Goal: Information Seeking & Learning: Compare options

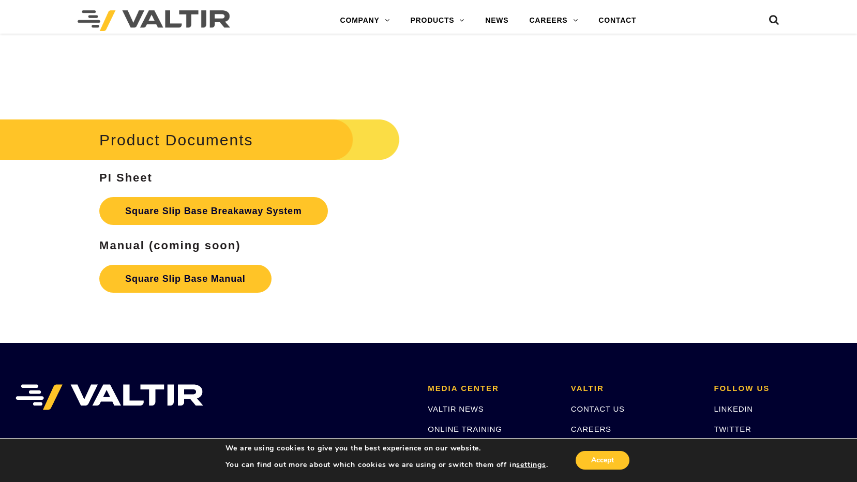
scroll to position [1726, 0]
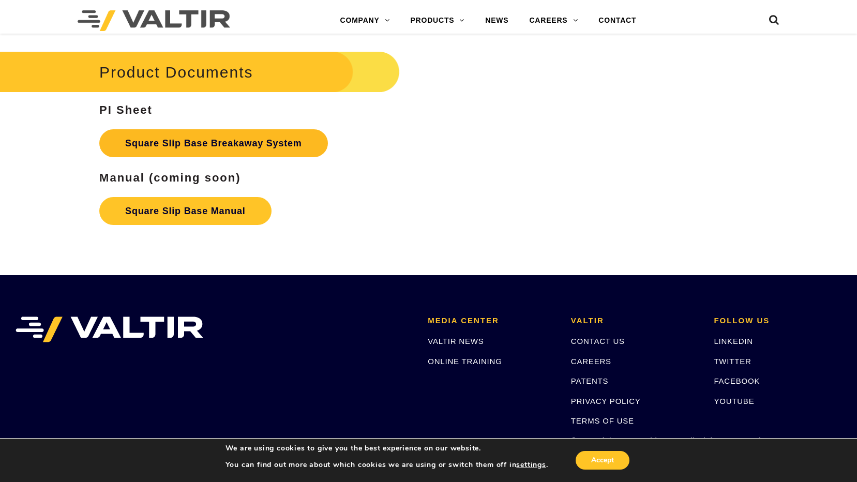
click at [229, 142] on link "Square Slip Base Breakaway System" at bounding box center [213, 143] width 229 height 28
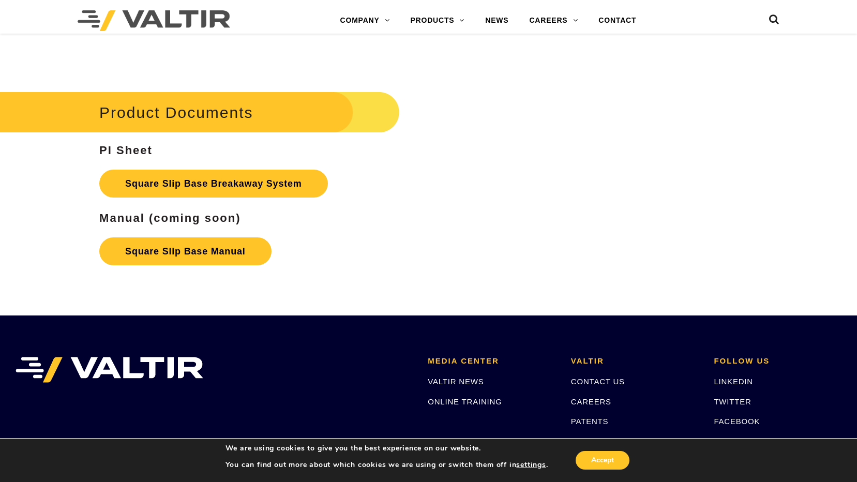
scroll to position [1759, 0]
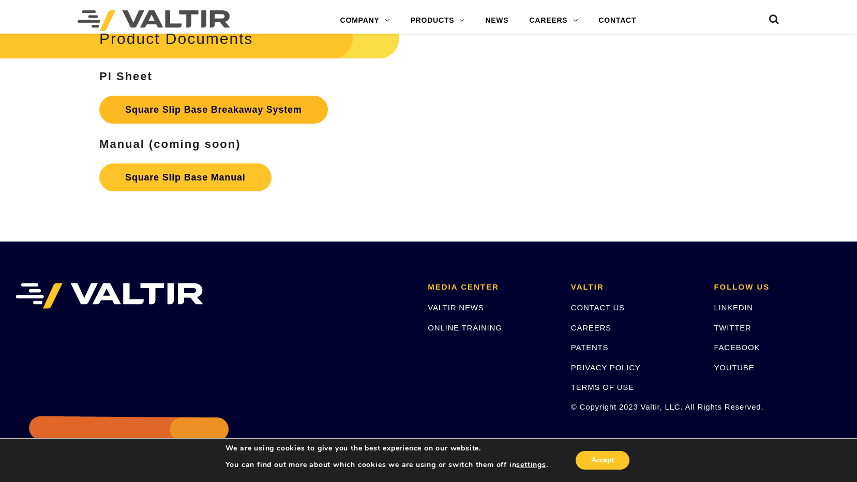
click at [222, 112] on link "Square Slip Base Breakaway System" at bounding box center [213, 110] width 229 height 28
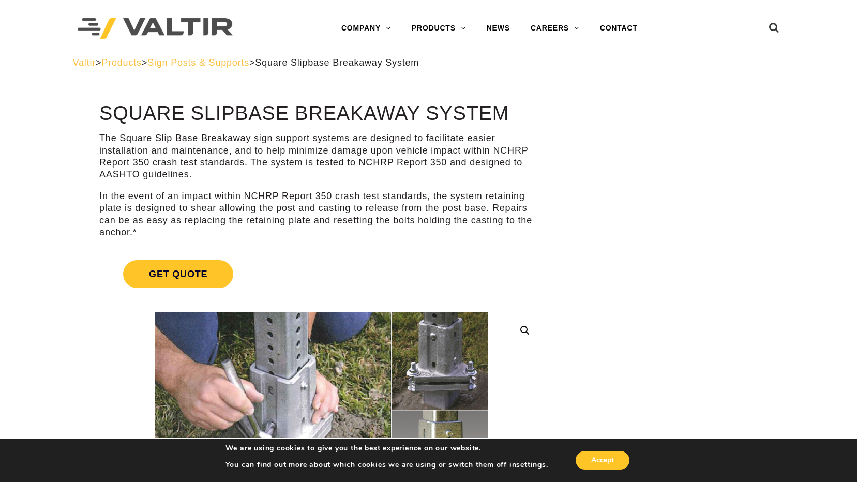
click at [224, 63] on span "Sign Posts & Supports" at bounding box center [198, 62] width 102 height 10
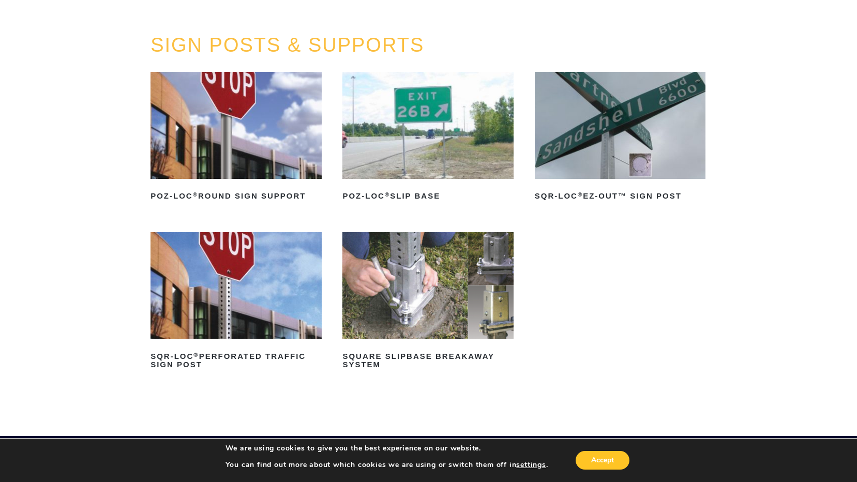
scroll to position [103, 0]
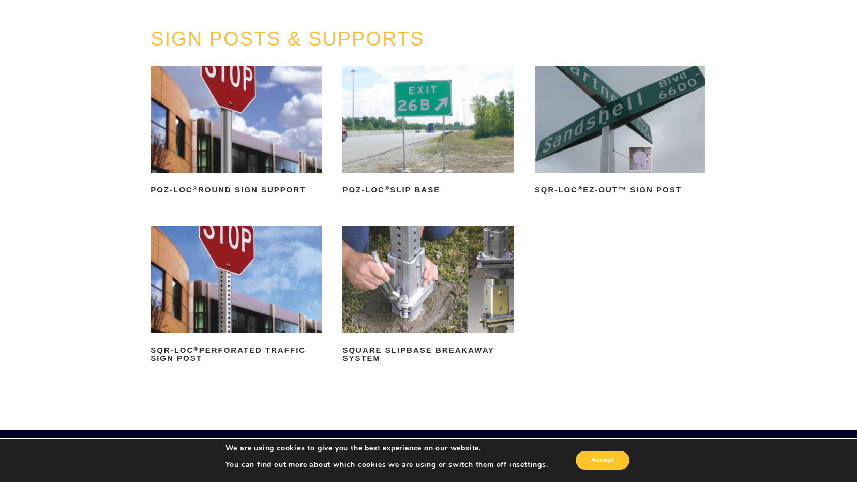
click at [398, 147] on img at bounding box center [428, 119] width 171 height 107
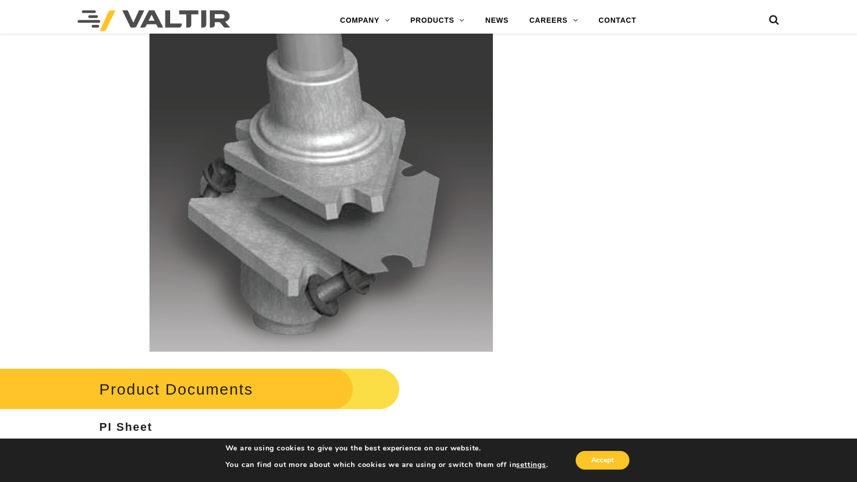
scroll to position [2225, 0]
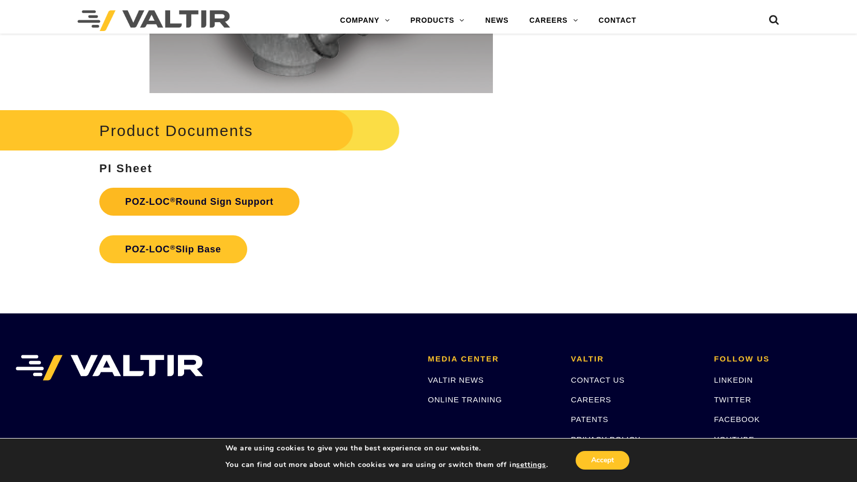
click at [190, 200] on link "POZ-LOC ® Round Sign Support" at bounding box center [199, 202] width 200 height 28
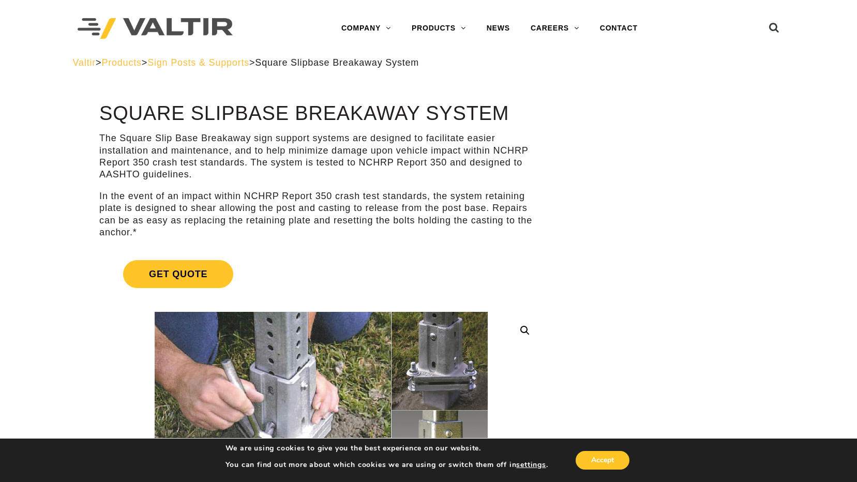
click at [187, 60] on span "Sign Posts & Supports" at bounding box center [198, 62] width 102 height 10
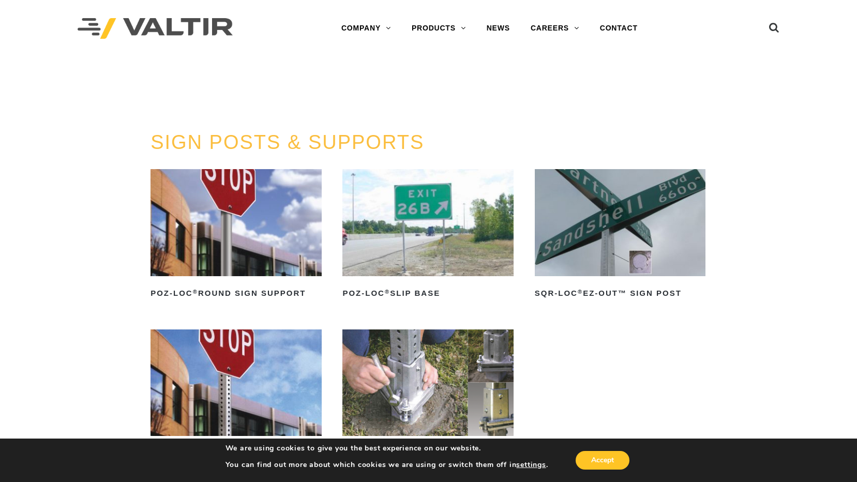
click at [421, 259] on img at bounding box center [428, 222] width 171 height 107
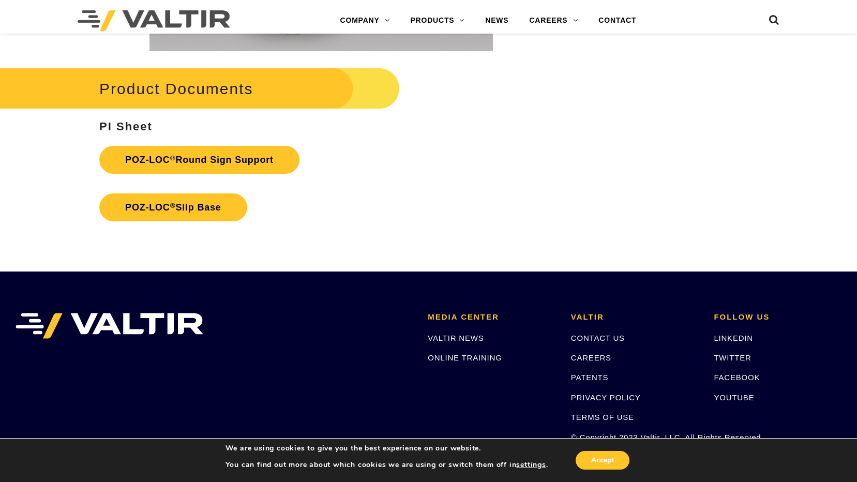
scroll to position [2263, 0]
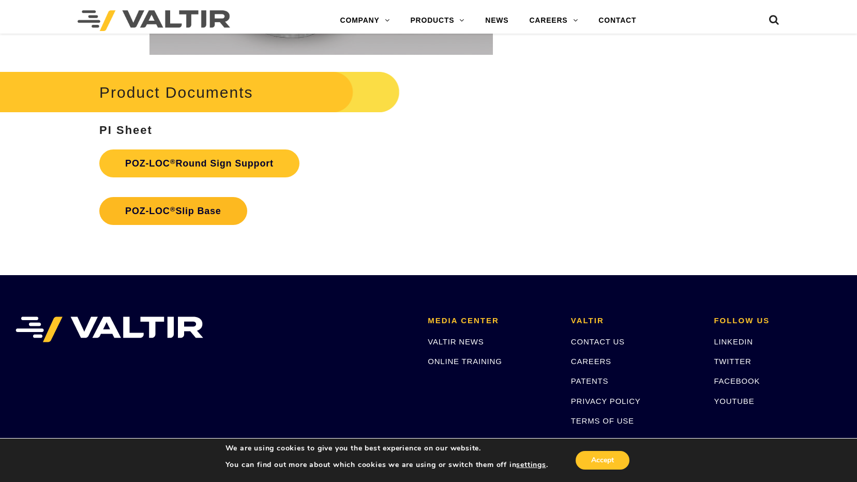
click at [204, 212] on link "POZ-LOC ® Slip Base" at bounding box center [173, 211] width 148 height 28
